Goal: Information Seeking & Learning: Learn about a topic

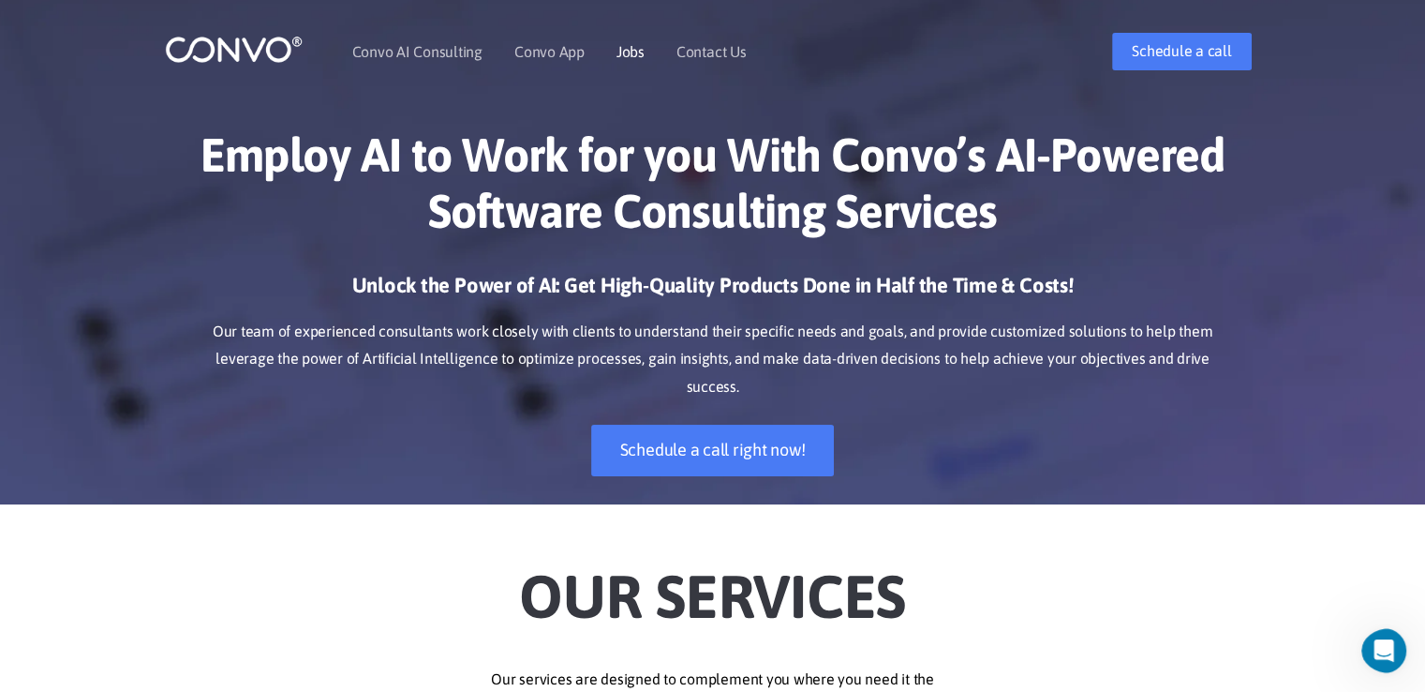
click at [626, 50] on link "Jobs" at bounding box center [631, 51] width 28 height 15
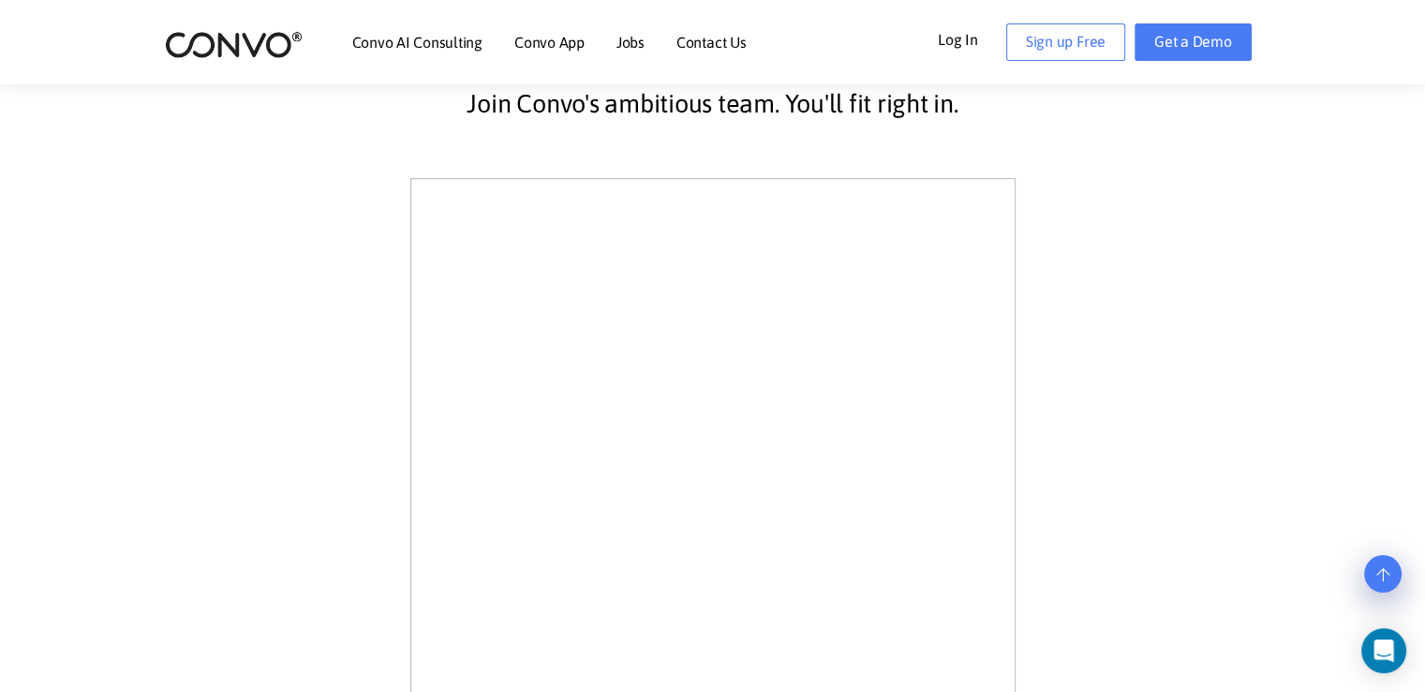
scroll to position [480, 0]
